Goal: Transaction & Acquisition: Obtain resource

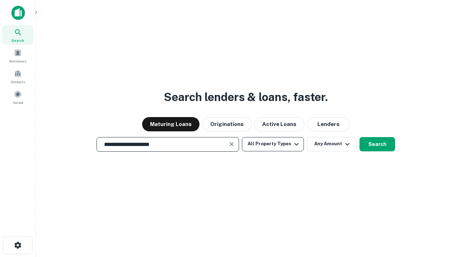
type input "**********"
click at [273, 144] on button "All Property Types" at bounding box center [273, 144] width 62 height 14
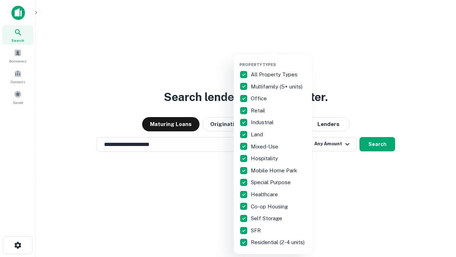
click at [279, 60] on button "button" at bounding box center [278, 60] width 78 height 0
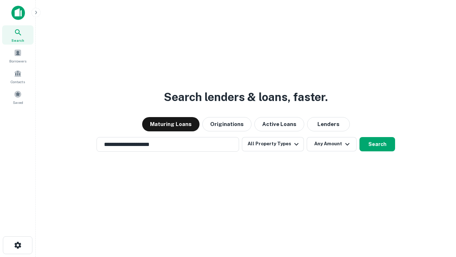
scroll to position [11, 0]
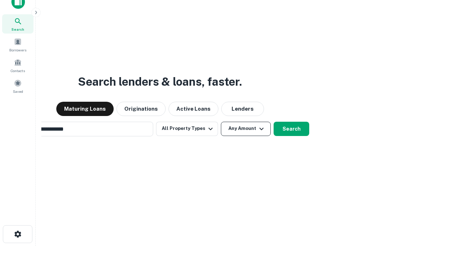
click at [221, 122] on button "Any Amount" at bounding box center [246, 129] width 50 height 14
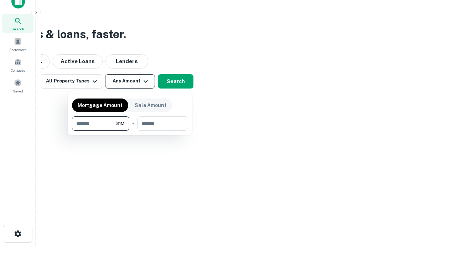
type input "*******"
click at [130, 130] on button "button" at bounding box center [130, 130] width 116 height 0
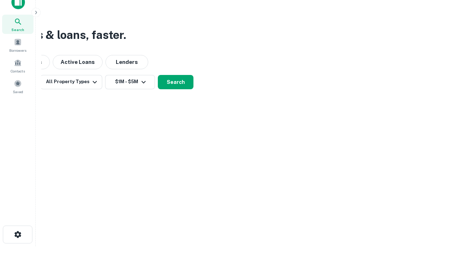
scroll to position [4, 131]
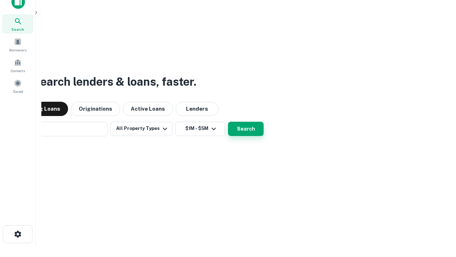
click at [228, 122] on button "Search" at bounding box center [246, 129] width 36 height 14
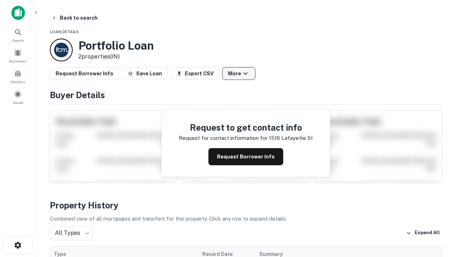
click at [239, 73] on button "More" at bounding box center [238, 73] width 33 height 13
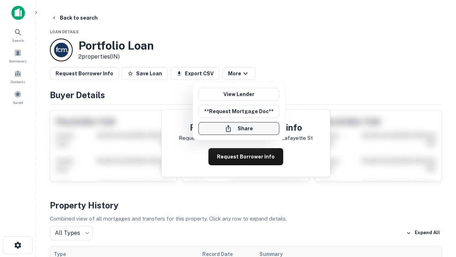
click at [239, 128] on button "Share" at bounding box center [238, 128] width 81 height 13
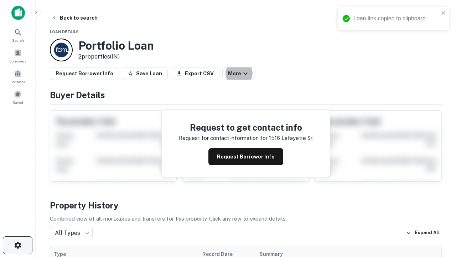
click at [17, 245] on icon "button" at bounding box center [18, 245] width 9 height 9
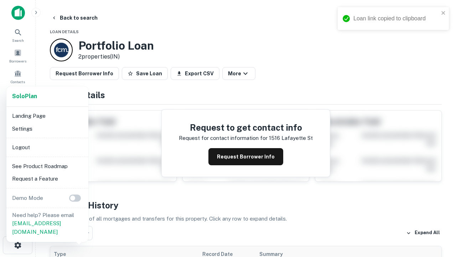
click at [47, 147] on li "Logout" at bounding box center [47, 147] width 76 height 13
